Goal: Task Accomplishment & Management: Use online tool/utility

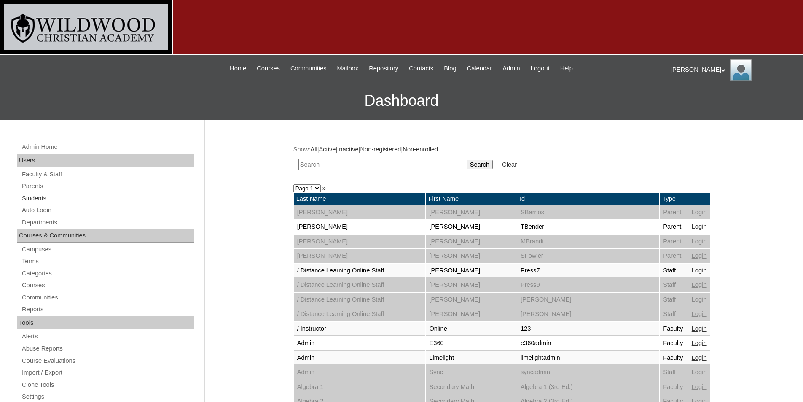
click at [36, 197] on link "Students" at bounding box center [107, 198] width 173 height 11
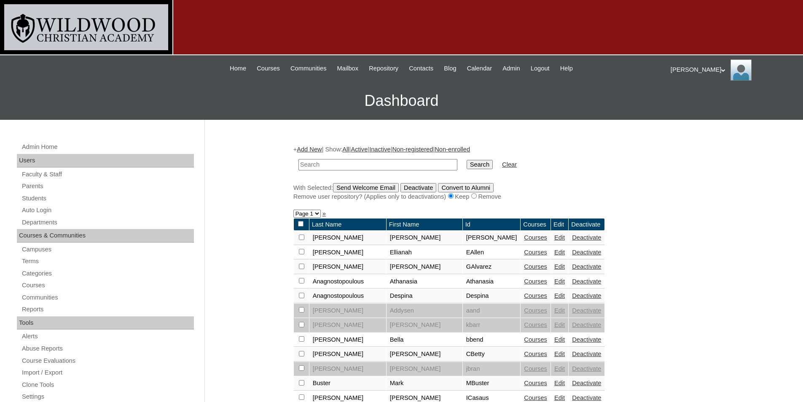
drag, startPoint x: 0, startPoint y: 0, endPoint x: 323, endPoint y: 167, distance: 363.4
click at [323, 167] on input "text" at bounding box center [378, 164] width 159 height 11
type input "conn"
click at [467, 160] on input "Search" at bounding box center [480, 164] width 26 height 9
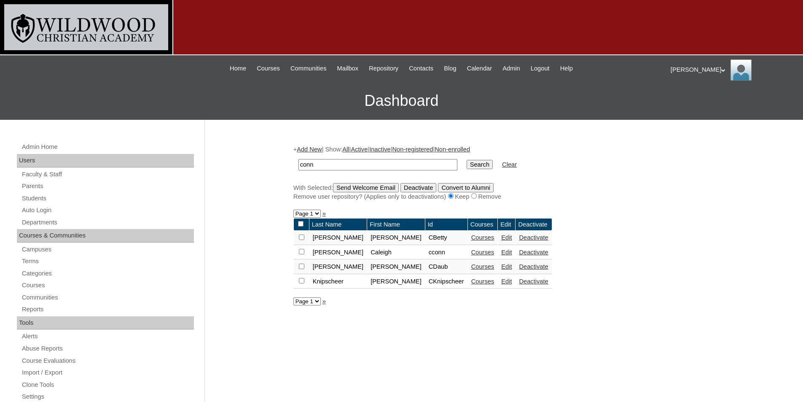
click at [501, 282] on link "Edit" at bounding box center [506, 281] width 11 height 7
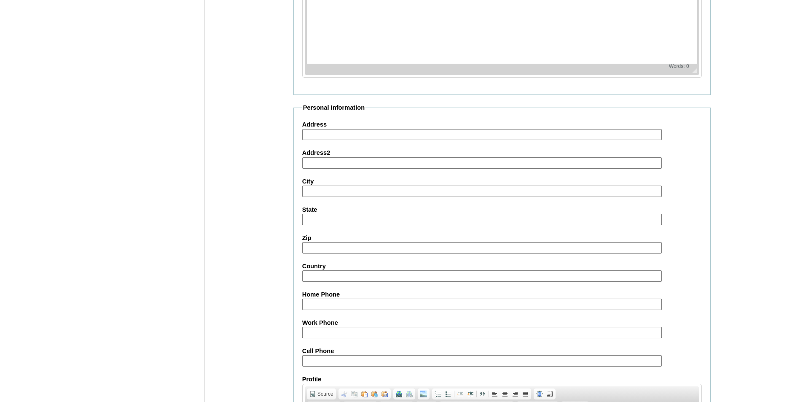
scroll to position [914, 0]
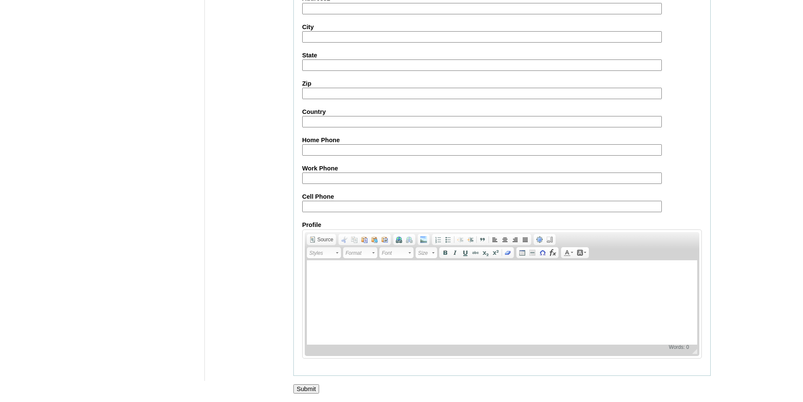
click at [311, 389] on input "Submit" at bounding box center [307, 388] width 26 height 9
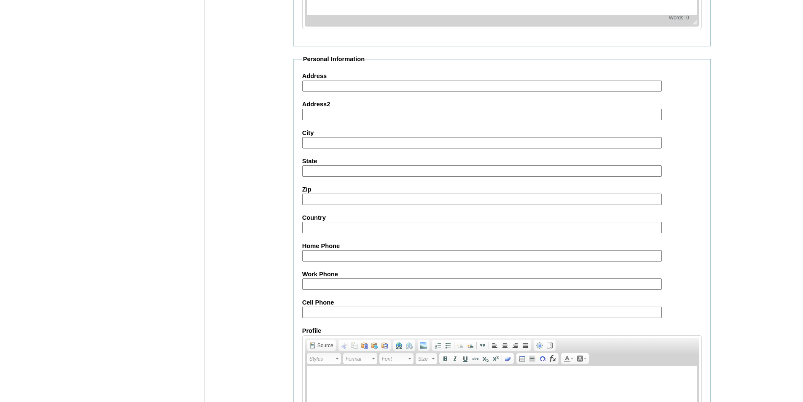
scroll to position [619, 0]
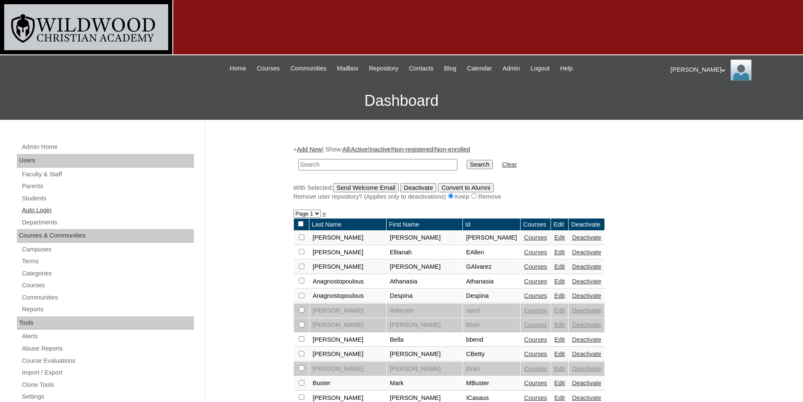
click at [37, 207] on link "Auto Login" at bounding box center [107, 210] width 173 height 11
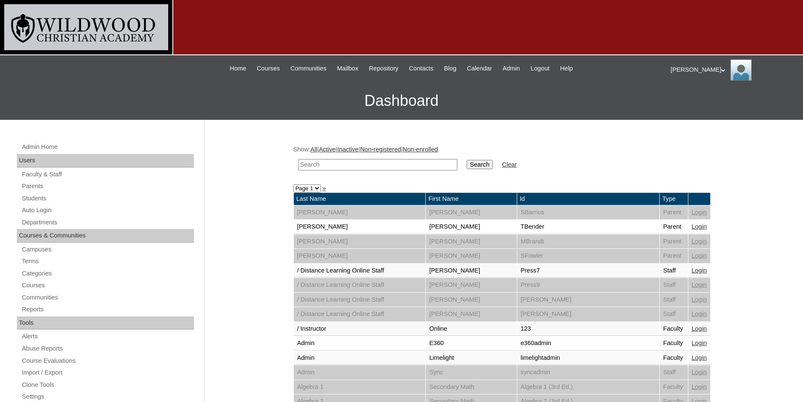
click at [343, 167] on input "text" at bounding box center [378, 164] width 159 height 11
type input "knip"
click at [467, 160] on input "Search" at bounding box center [480, 164] width 26 height 9
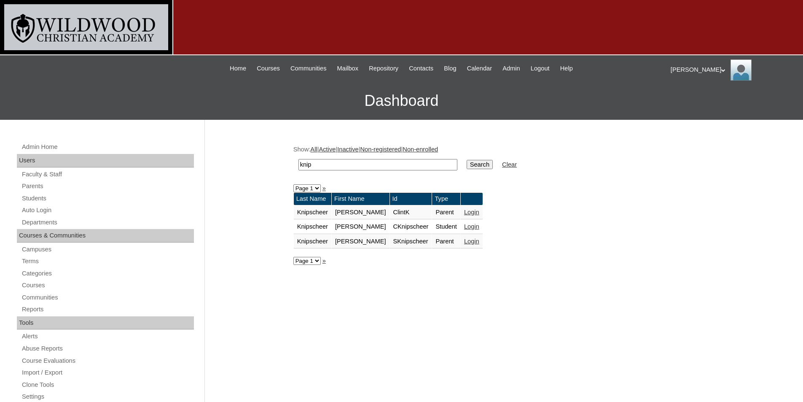
click at [464, 242] on link "Login" at bounding box center [471, 241] width 15 height 7
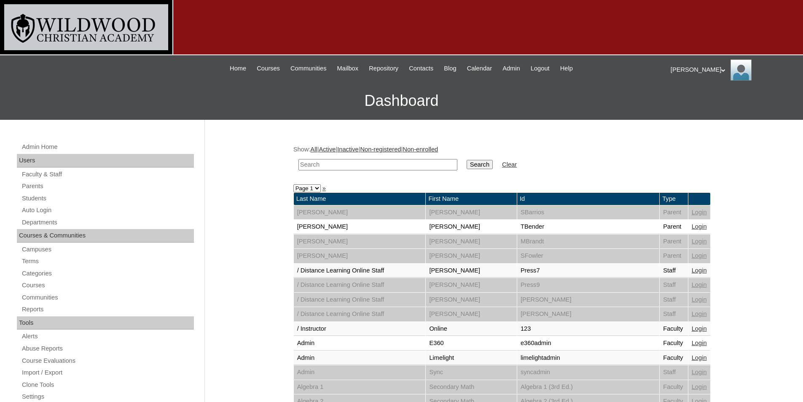
click at [375, 164] on input "text" at bounding box center [378, 164] width 159 height 11
type input "kni"
click at [467, 160] on input "Search" at bounding box center [480, 164] width 26 height 9
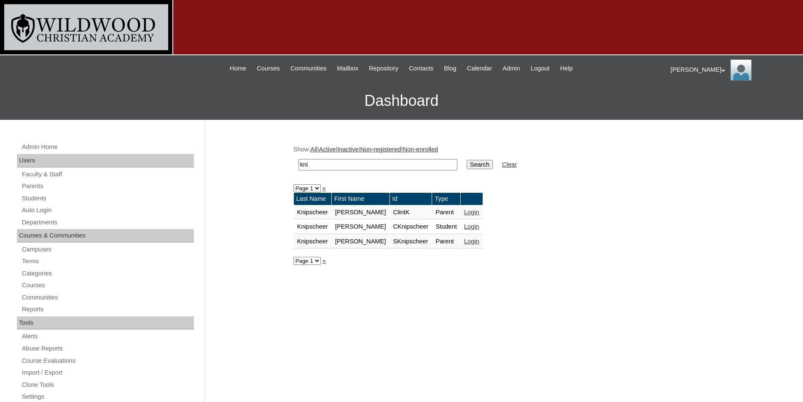
click at [464, 225] on link "Login" at bounding box center [471, 226] width 15 height 7
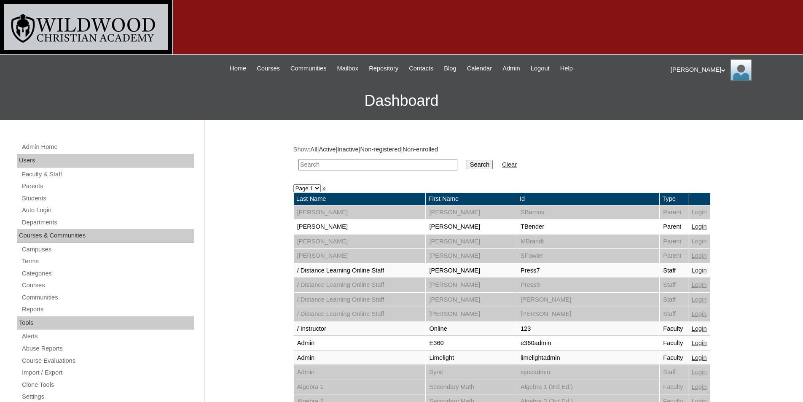
click at [366, 167] on input "text" at bounding box center [378, 164] width 159 height 11
type input "knip"
click at [467, 160] on input "Search" at bounding box center [480, 164] width 26 height 9
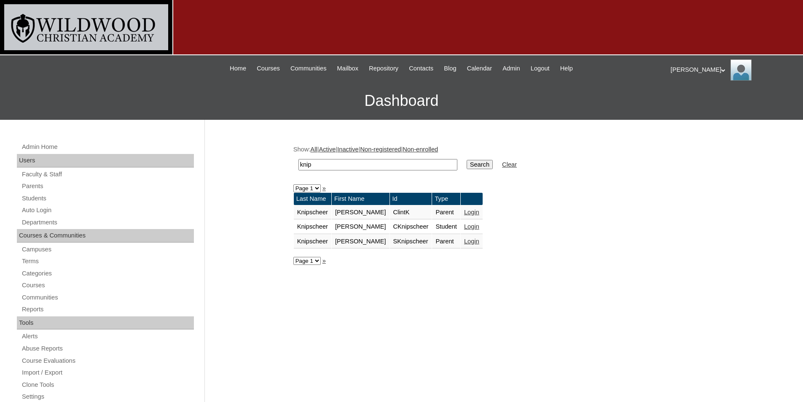
click at [464, 211] on link "Login" at bounding box center [471, 212] width 15 height 7
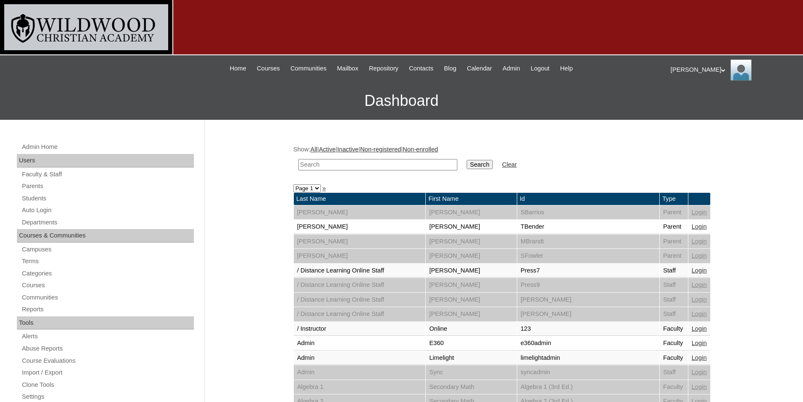
click at [323, 165] on input "text" at bounding box center [378, 164] width 159 height 11
type input "knip"
click at [467, 160] on input "Search" at bounding box center [480, 164] width 26 height 9
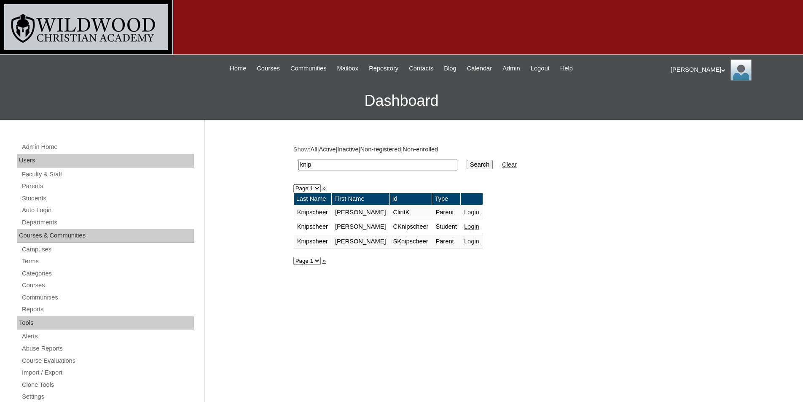
click at [464, 227] on link "Login" at bounding box center [471, 226] width 15 height 7
